Goal: Task Accomplishment & Management: Complete application form

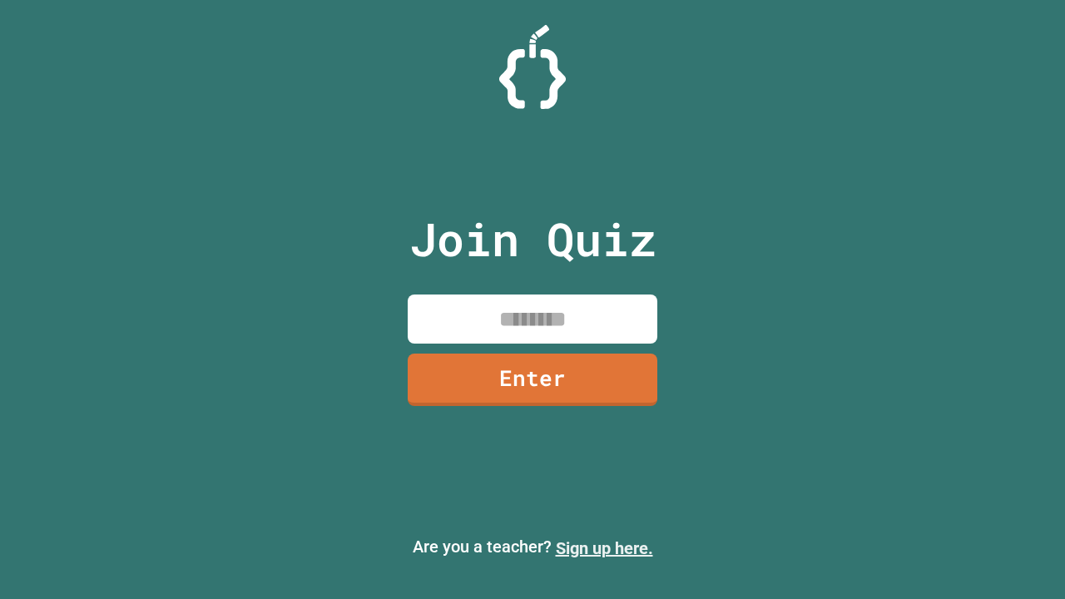
click at [604, 549] on link "Sign up here." at bounding box center [604, 549] width 97 height 20
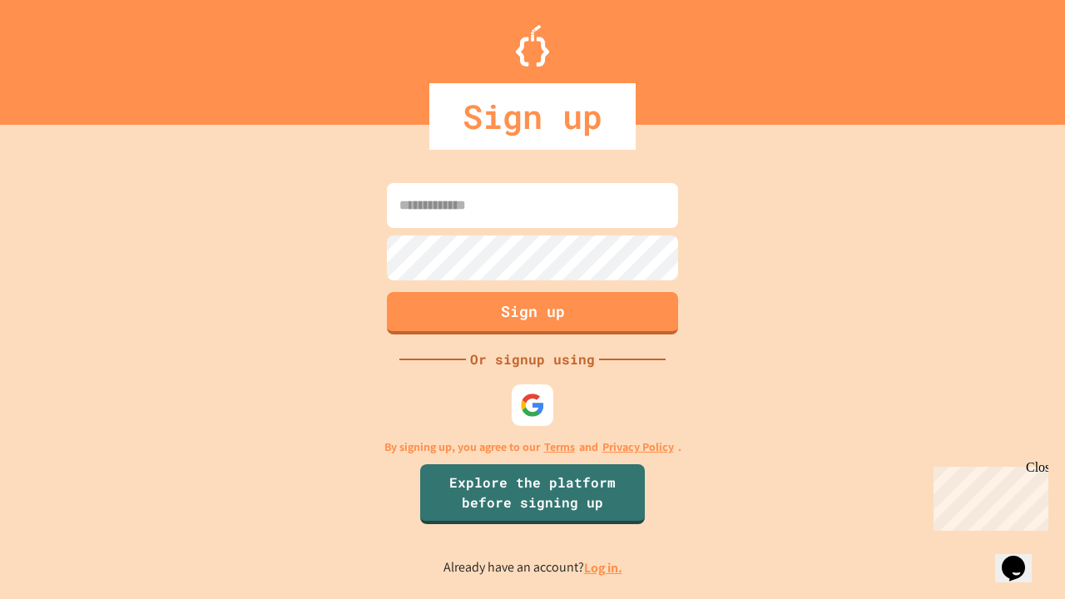
click at [604, 568] on link "Log in." at bounding box center [603, 567] width 38 height 17
